Goal: Transaction & Acquisition: Purchase product/service

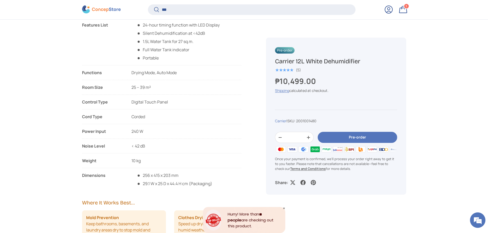
type input "***"
click at [148, 4] on button "Search" at bounding box center [154, 10] width 12 height 12
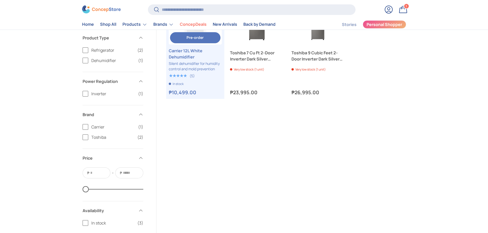
click at [187, 53] on link "Carrier 12L White Dehumidifier" at bounding box center [195, 54] width 53 height 12
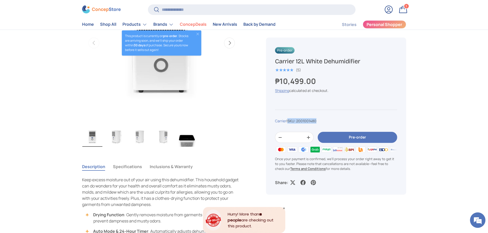
copy span "SKU: 2001001480"
drag, startPoint x: 322, startPoint y: 120, endPoint x: 291, endPoint y: 116, distance: 31.1
click at [291, 116] on div "Pre-order Carrier 12L White Dehumidifier ★★★★★ (5) ₱10,499.00 Unit price / Unav…" at bounding box center [336, 116] width 140 height 157
